Goal: Task Accomplishment & Management: Manage account settings

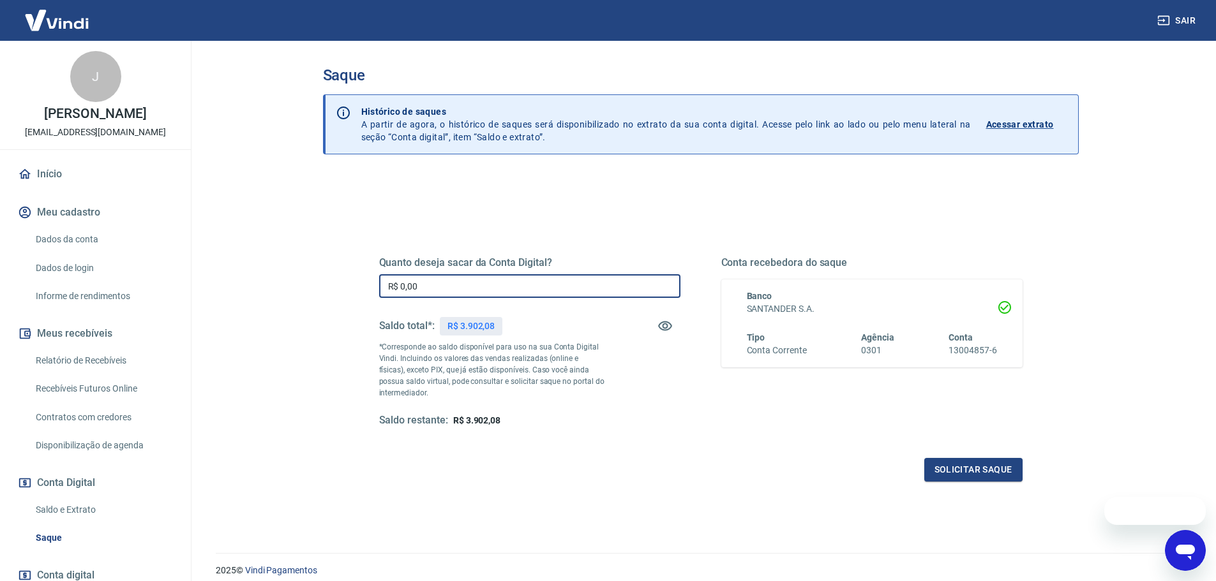
click at [478, 285] on input "R$ 0,00" at bounding box center [529, 286] width 301 height 24
type input "R$ 3.902,00"
click at [997, 470] on button "Solicitar saque" at bounding box center [973, 470] width 98 height 24
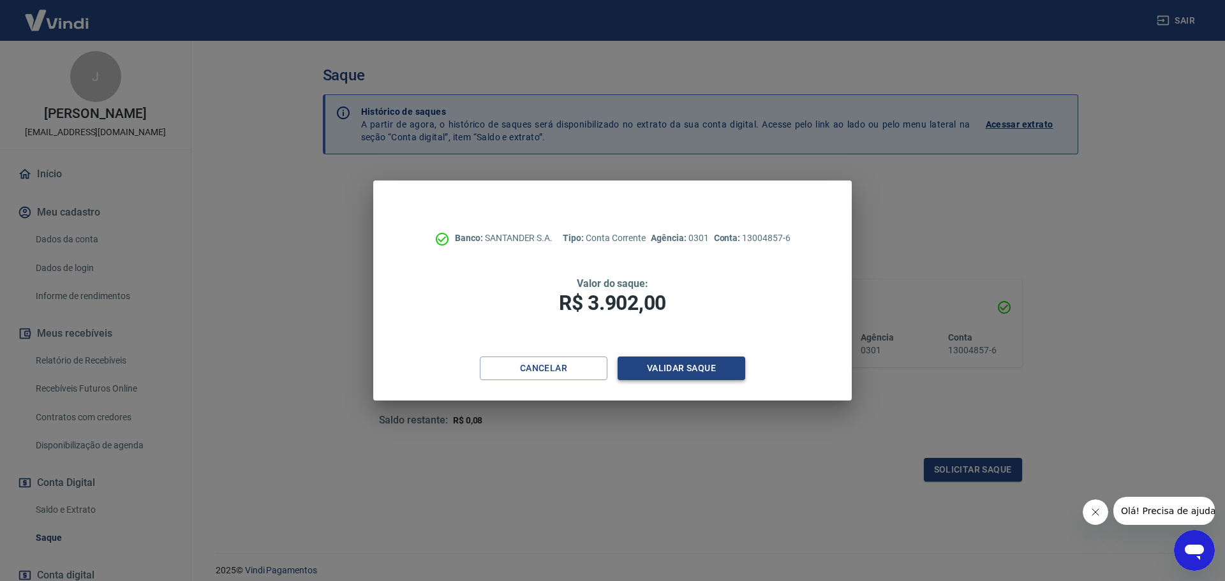
click at [734, 374] on button "Validar saque" at bounding box center [682, 369] width 128 height 24
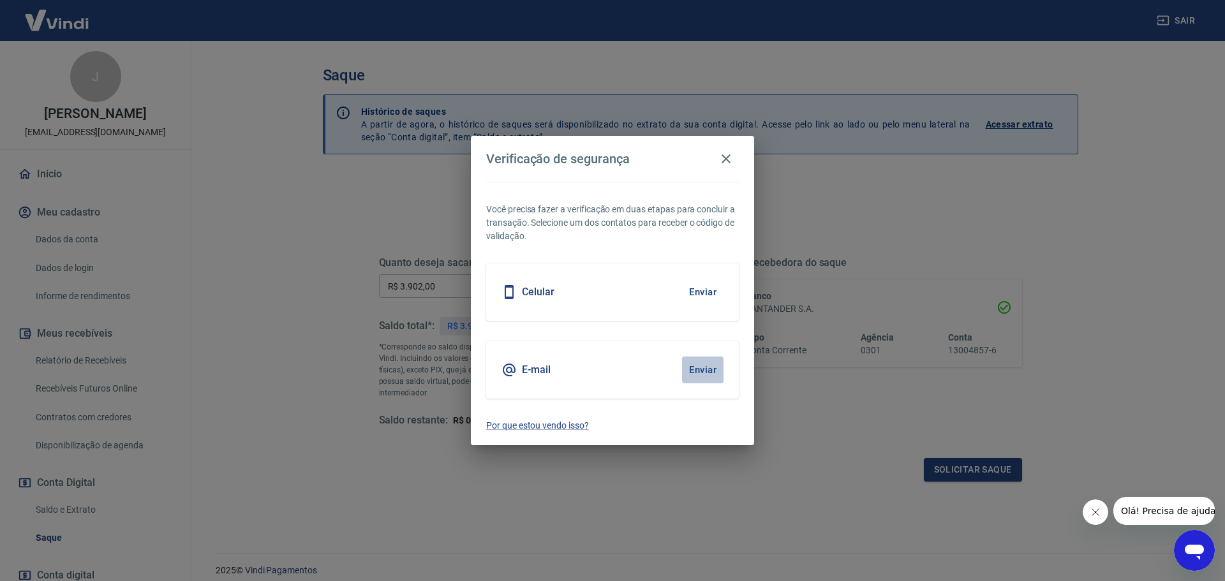
click at [706, 371] on button "Enviar" at bounding box center [702, 370] width 41 height 27
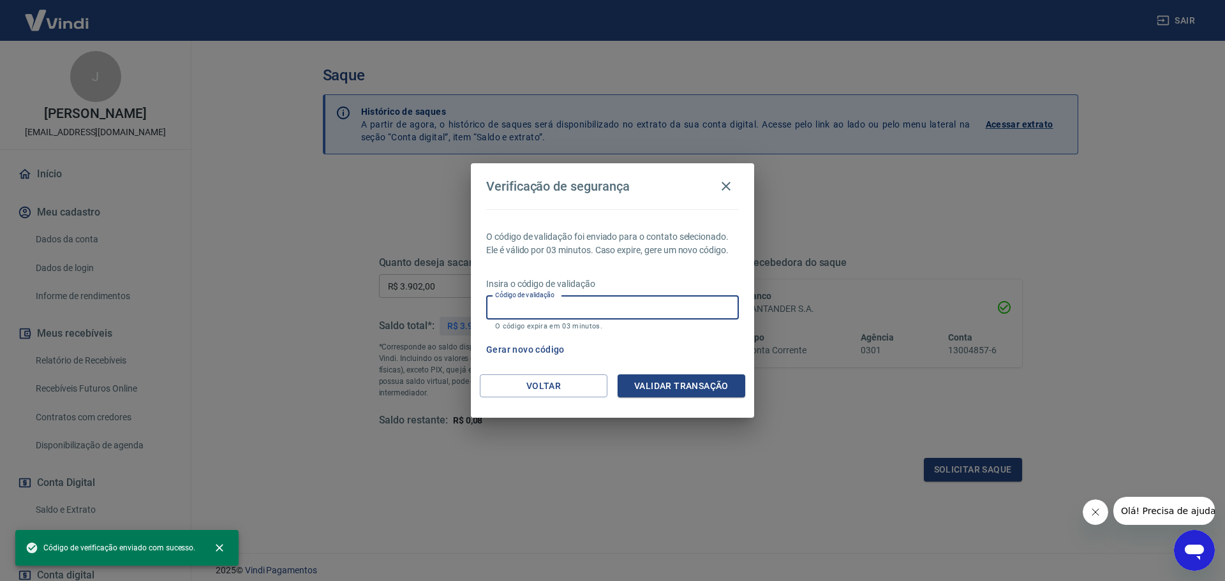
click at [548, 300] on div "Código de validação Código de validação O código expira em 03 minutos." at bounding box center [612, 313] width 253 height 34
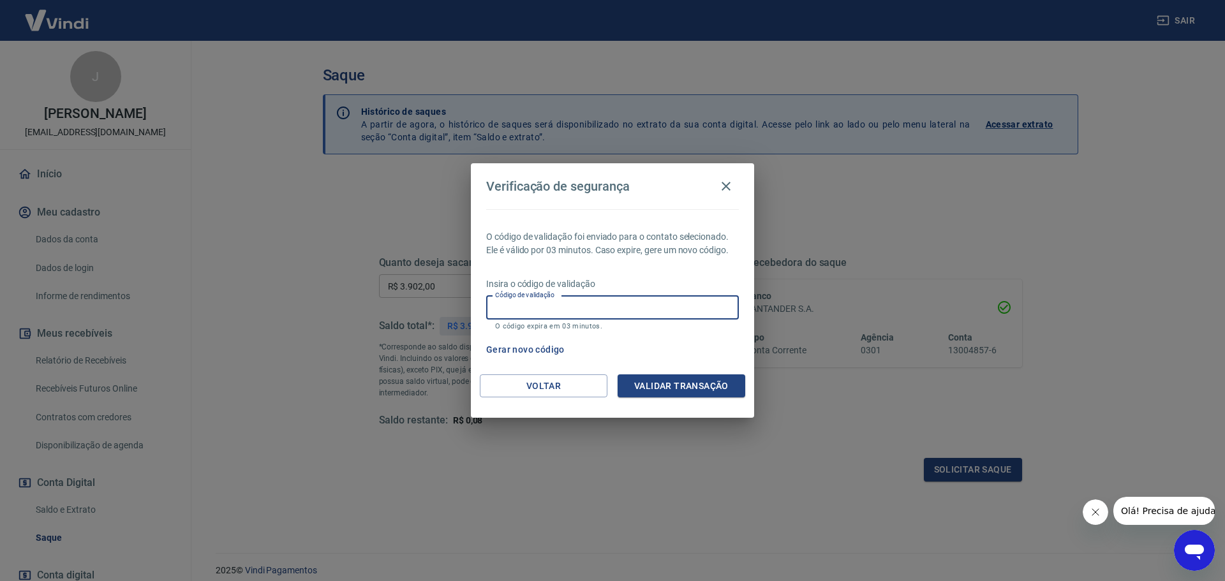
paste input "789772"
type input "789772"
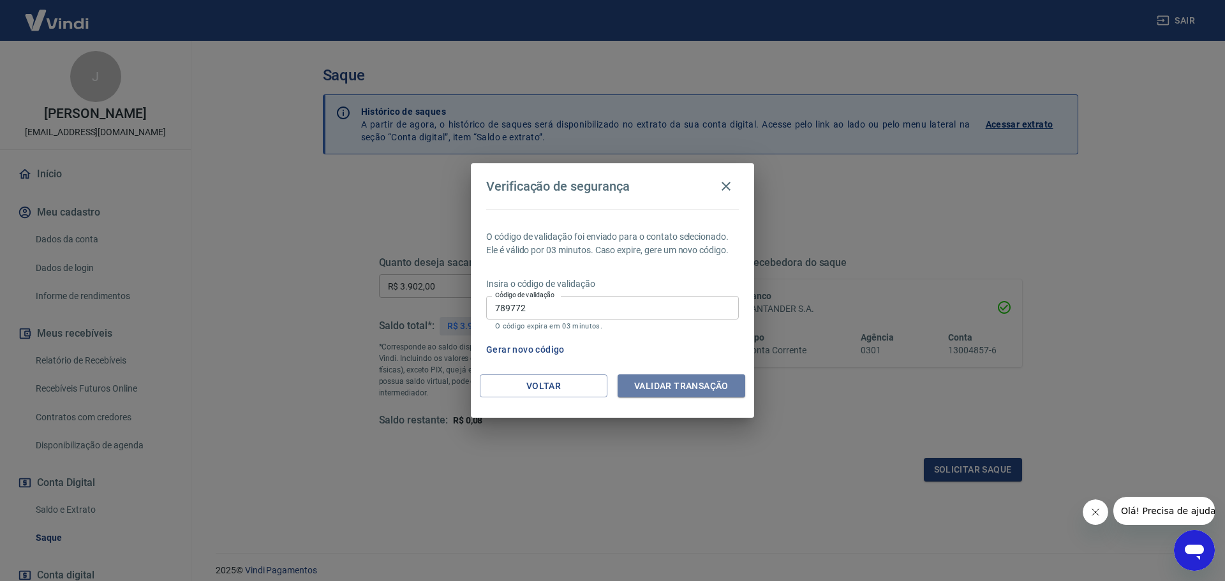
click at [688, 395] on button "Validar transação" at bounding box center [682, 387] width 128 height 24
